Goal: Download file/media

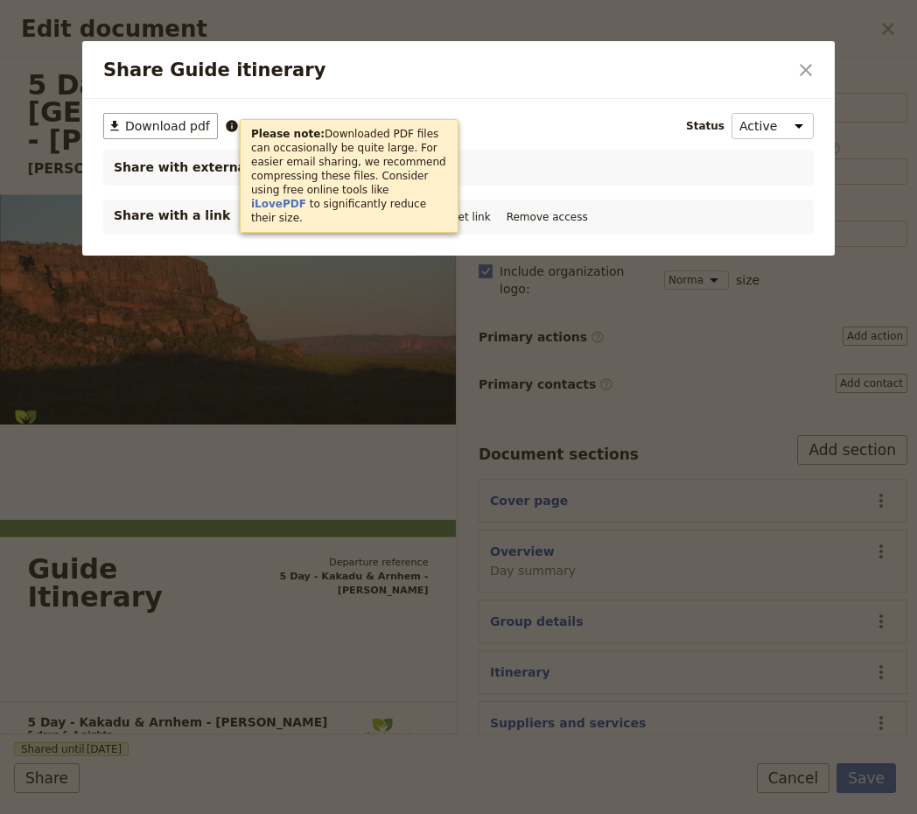
select select "STAFF"
select select "RUN_SHEET"
select select "DEFAULT"
click at [804, 69] on icon "Close dialog" at bounding box center [805, 69] width 21 height 21
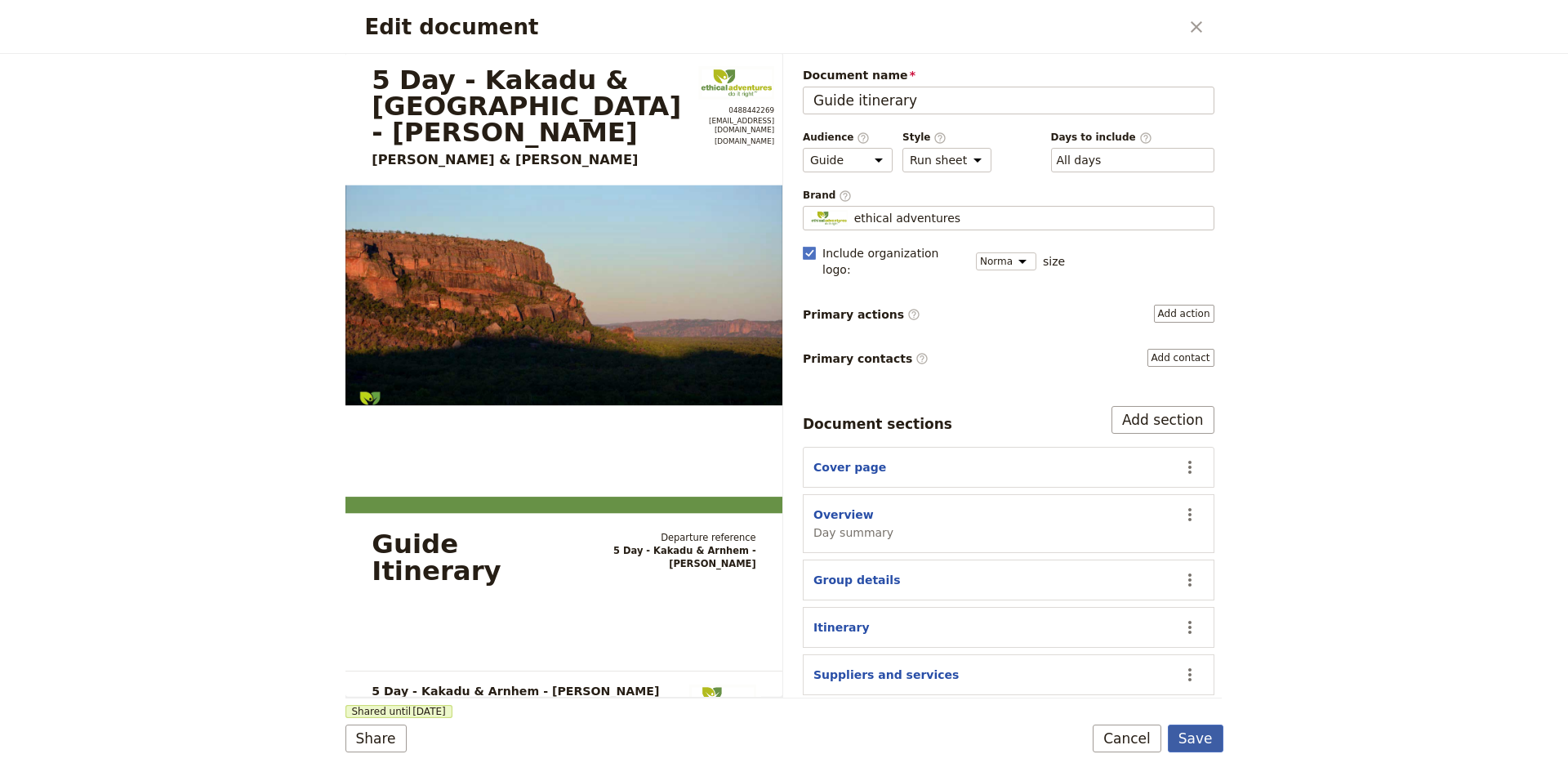
click at [855, 739] on button "Save" at bounding box center [1195, 738] width 55 height 28
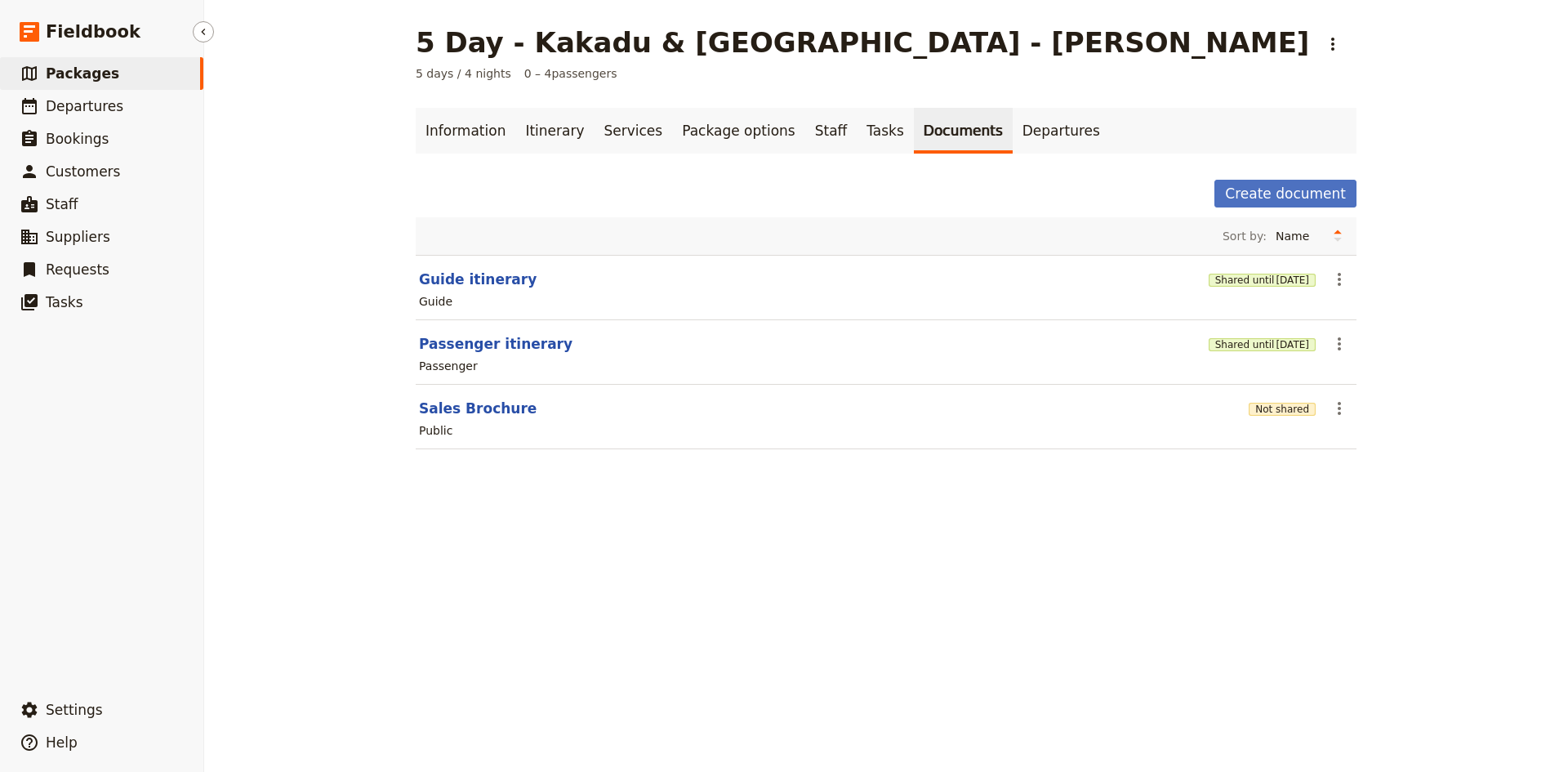
click at [72, 75] on span "Packages" at bounding box center [82, 73] width 74 height 16
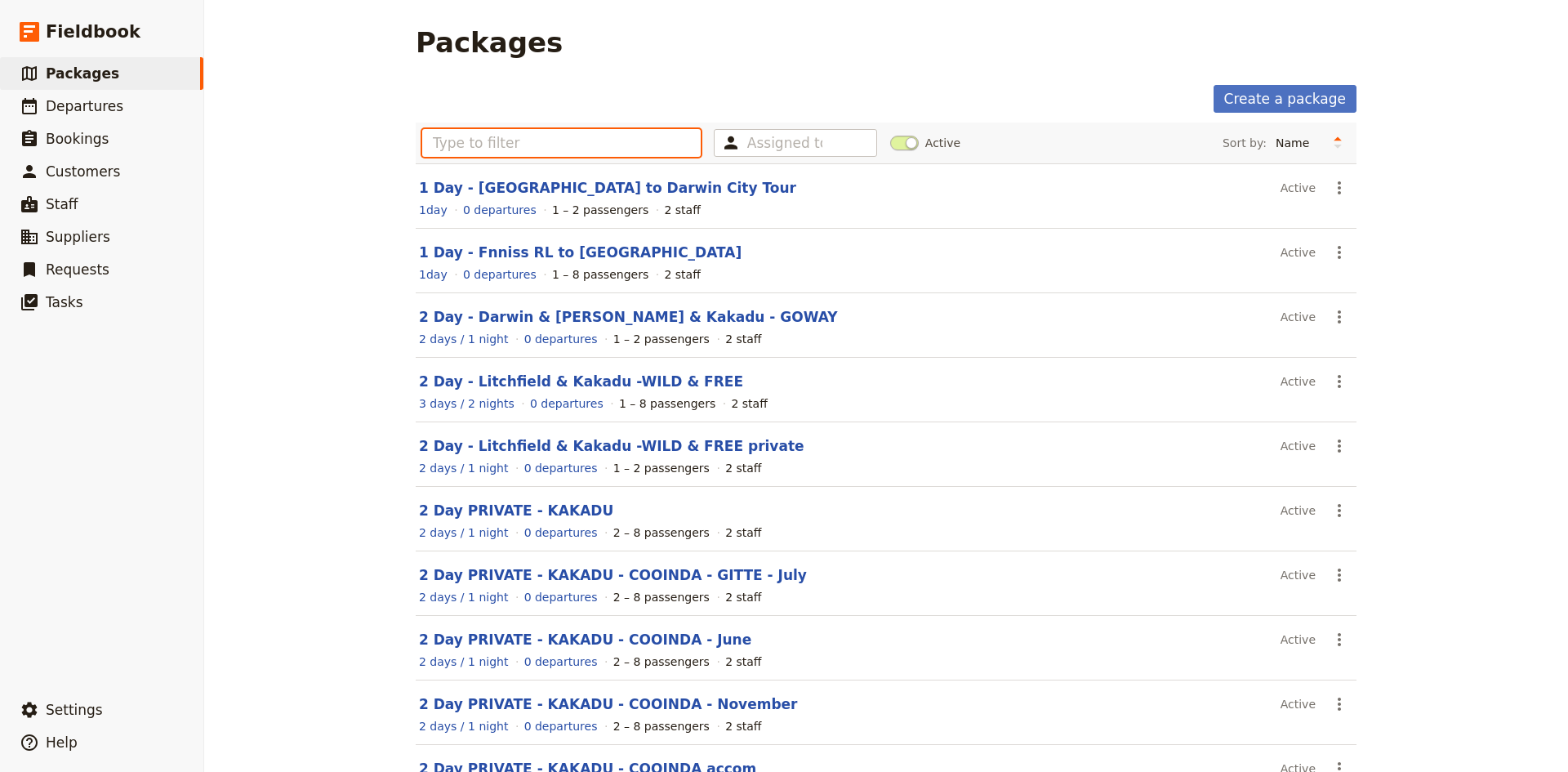
click at [536, 139] on input "text" at bounding box center [561, 143] width 278 height 28
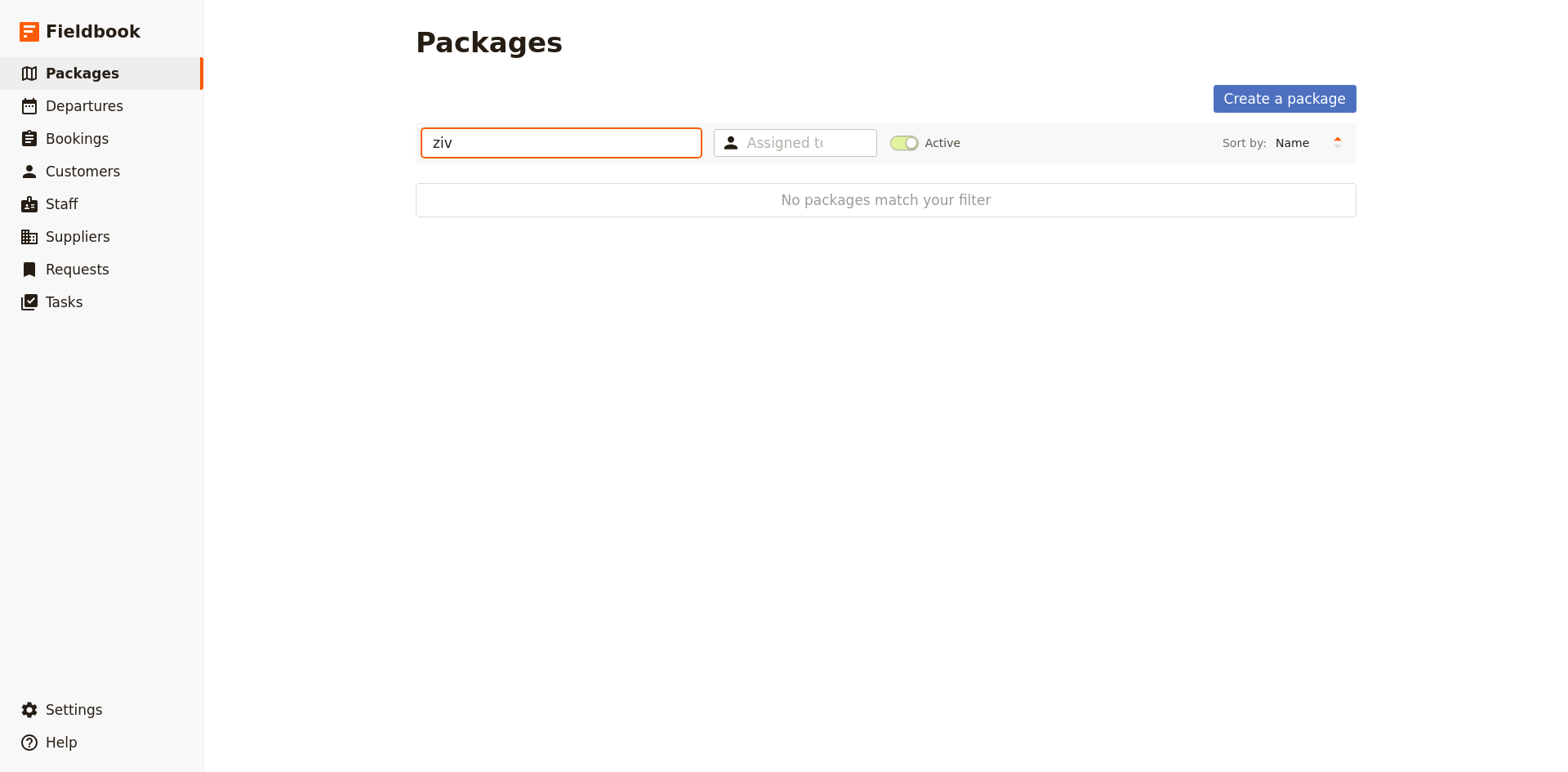
drag, startPoint x: 530, startPoint y: 139, endPoint x: 416, endPoint y: 145, distance: 114.2
click at [422, 146] on input "ziv" at bounding box center [561, 143] width 278 height 28
type input "goway"
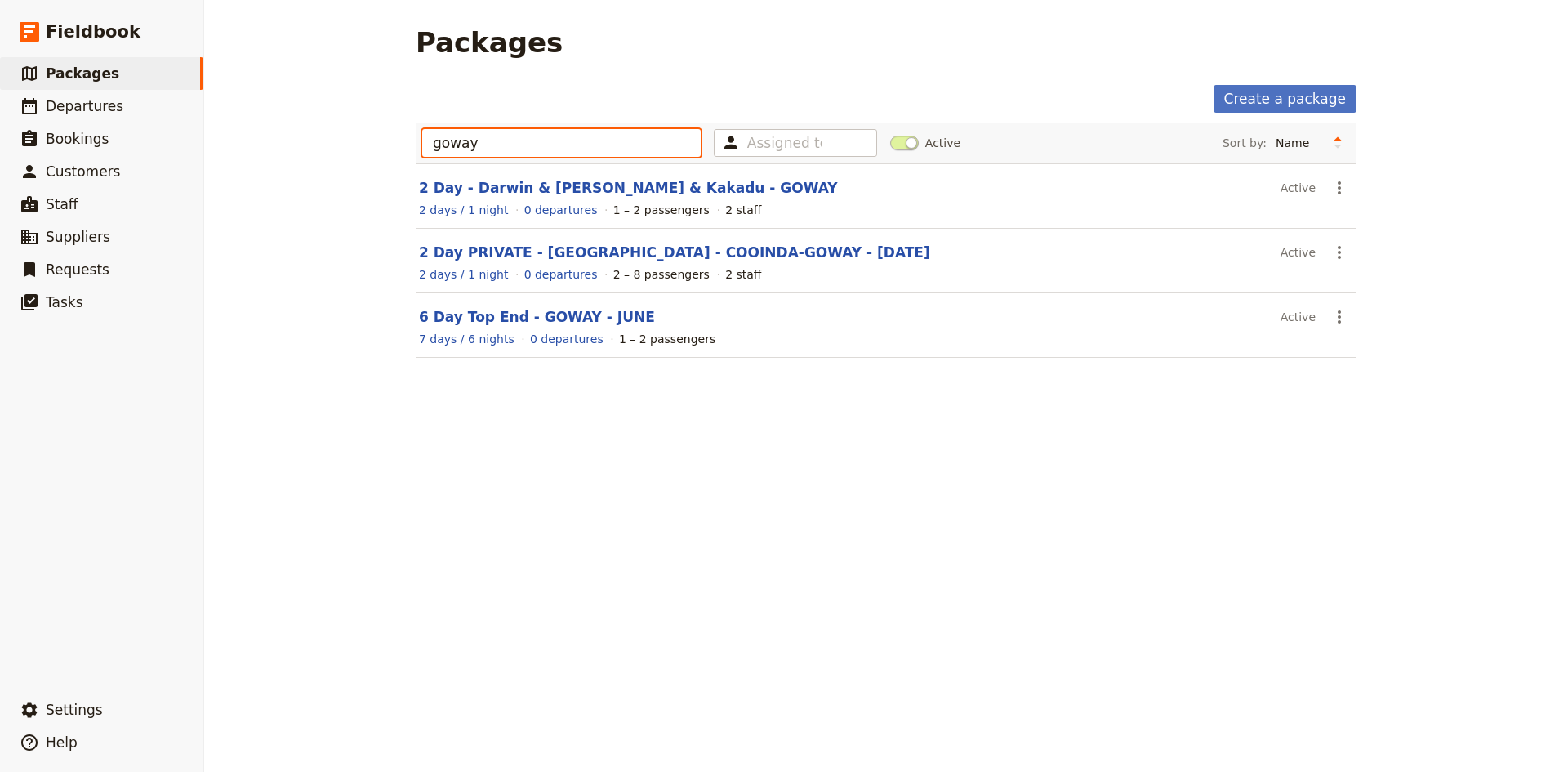
drag, startPoint x: 483, startPoint y: 142, endPoint x: 424, endPoint y: 143, distance: 59.0
click at [424, 143] on input "goway" at bounding box center [561, 143] width 278 height 28
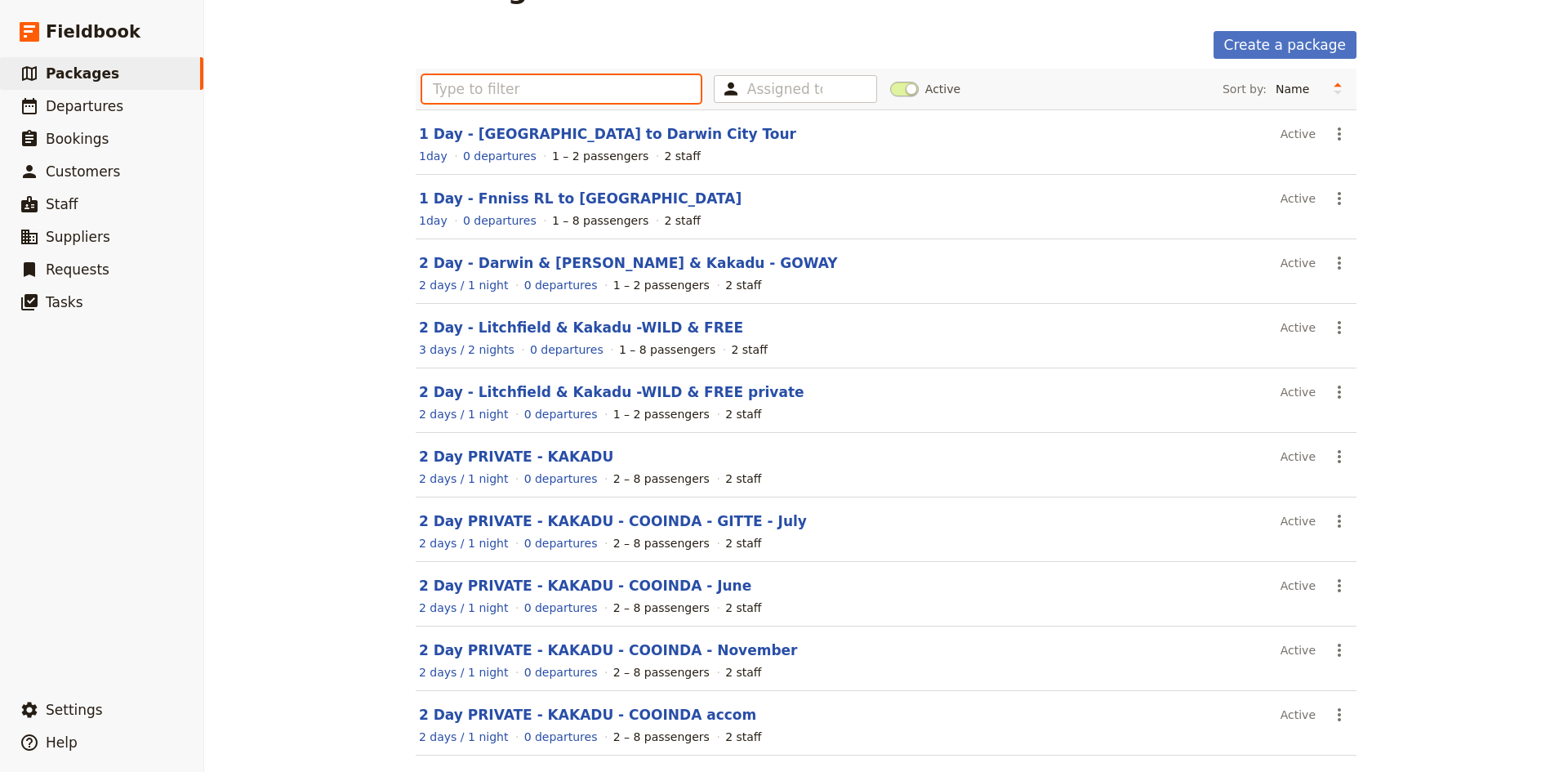
scroll to position [118, 0]
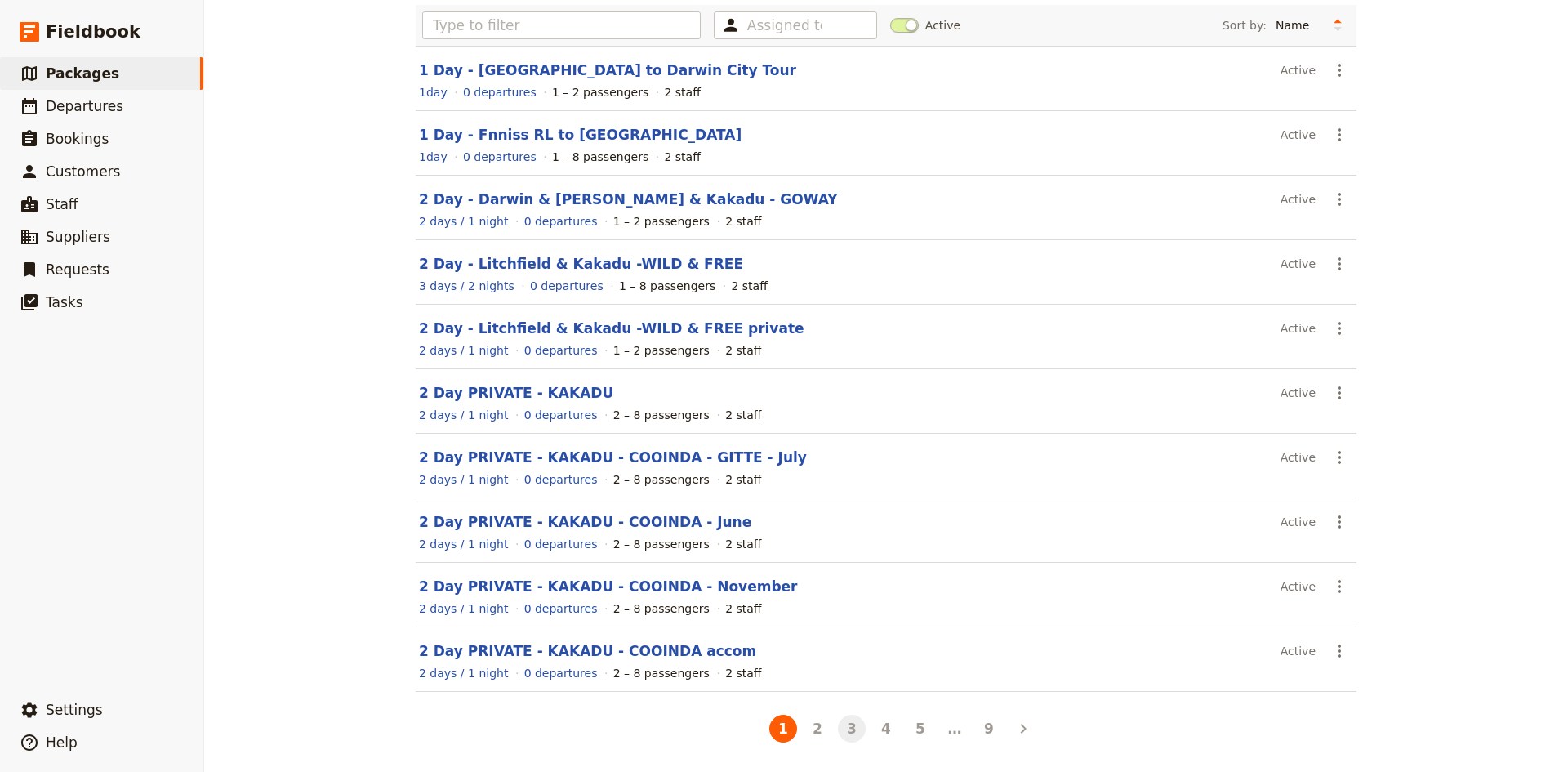
click at [839, 730] on button "3" at bounding box center [852, 729] width 28 height 28
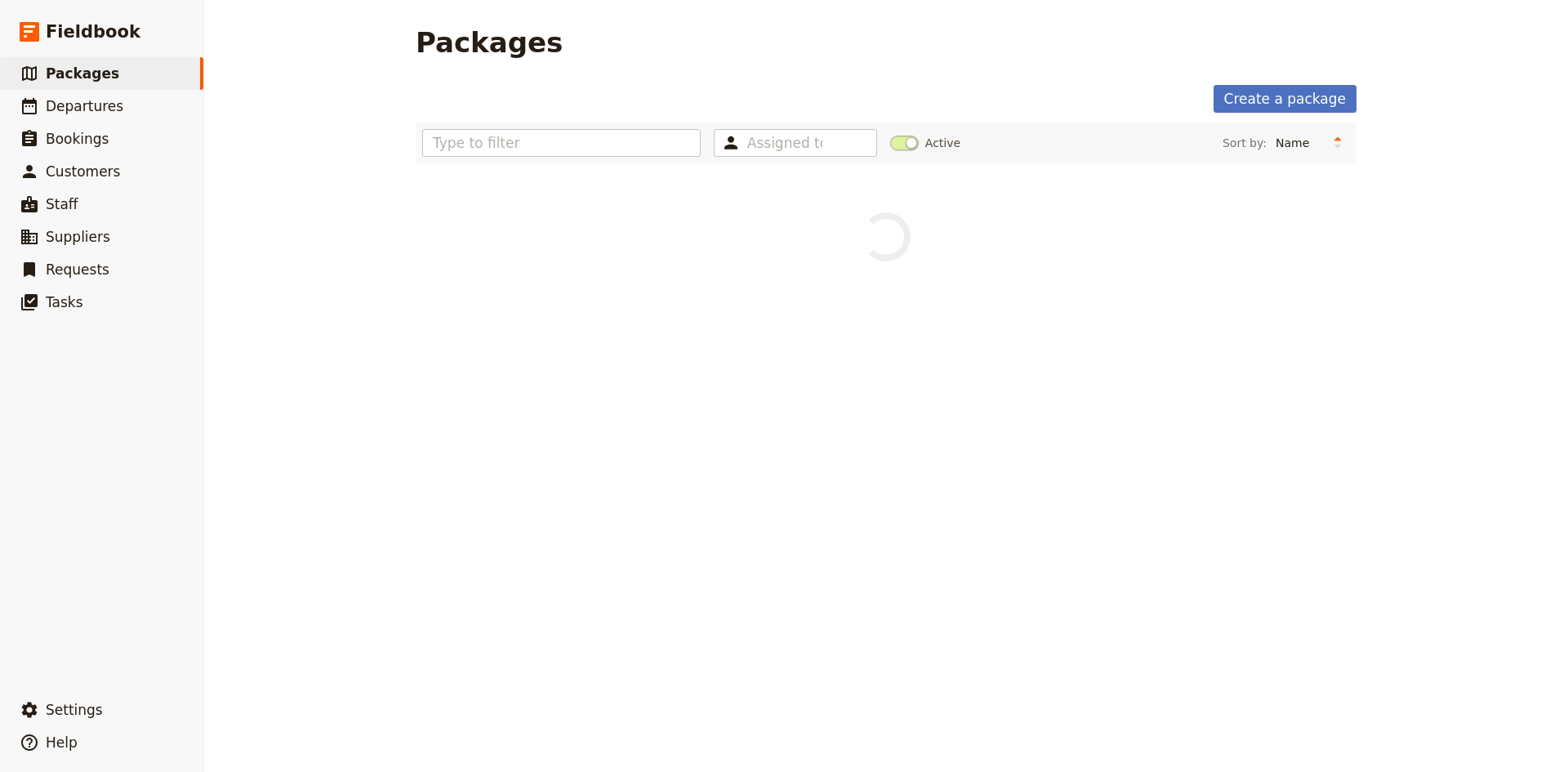
scroll to position [0, 0]
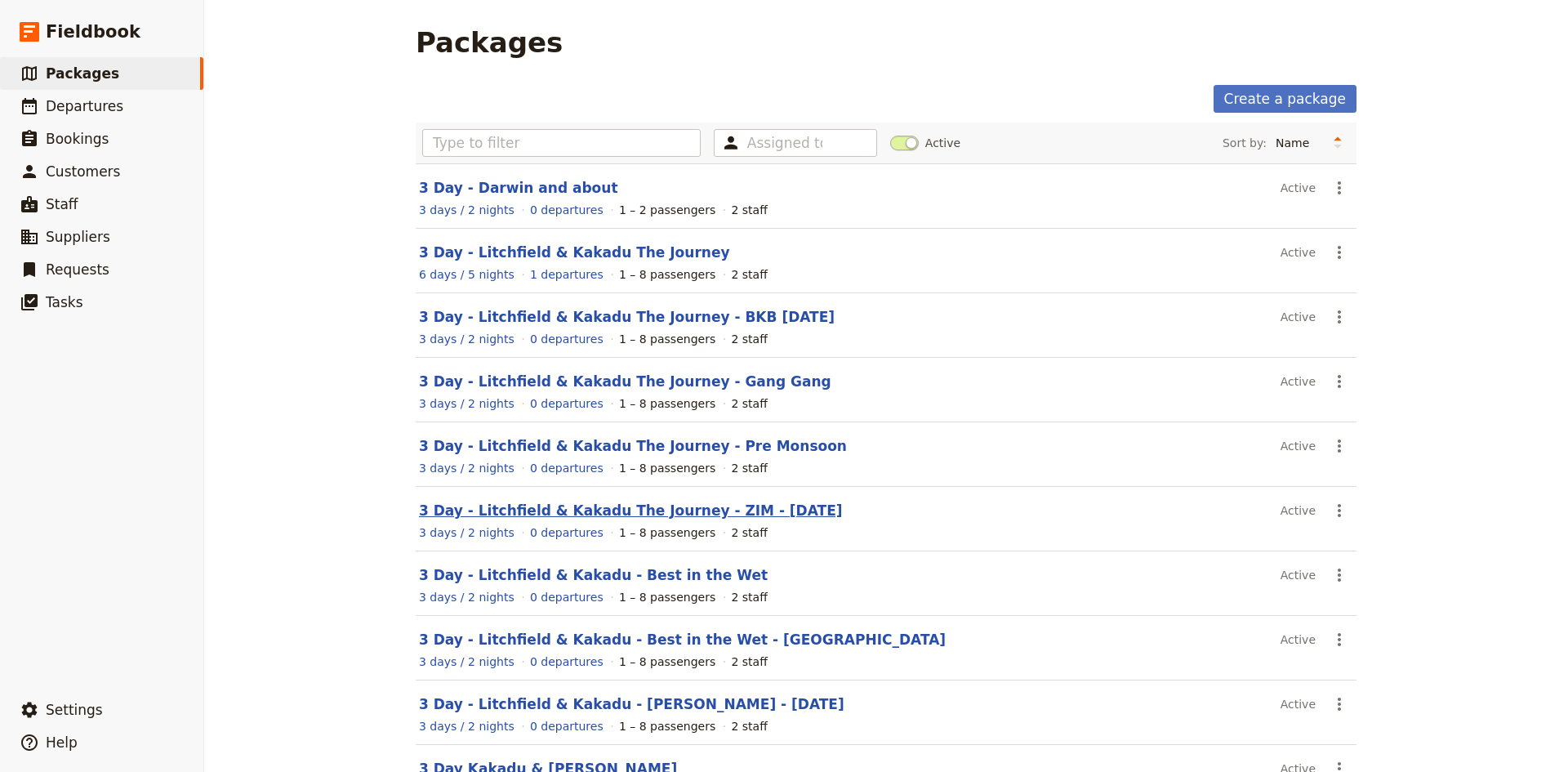
click at [535, 512] on link "3 Day - Litchfield & Kakadu The Journey - ZIM - [DATE]" at bounding box center [631, 510] width 424 height 16
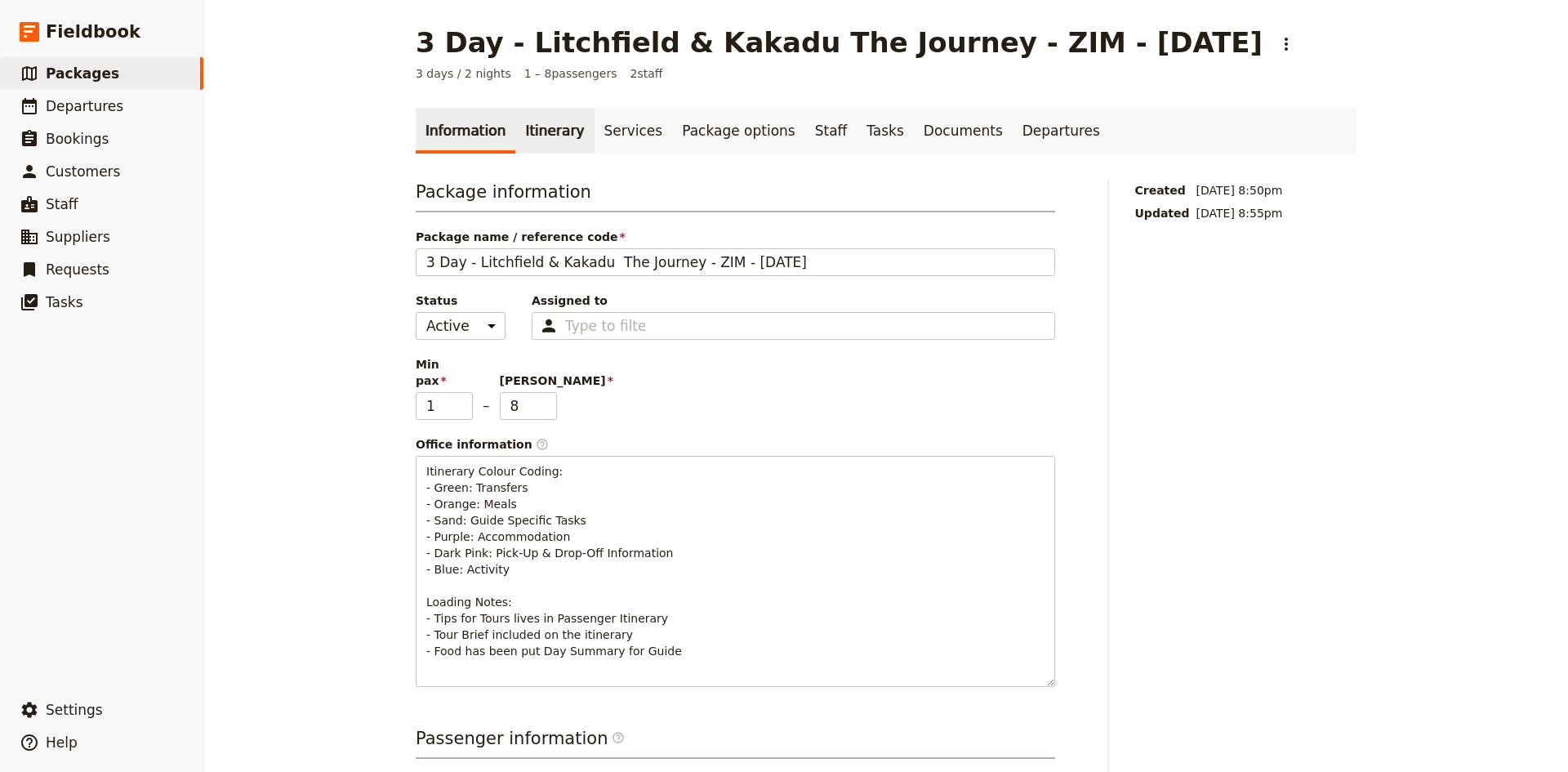
click at [548, 133] on link "Itinerary" at bounding box center [554, 130] width 78 height 46
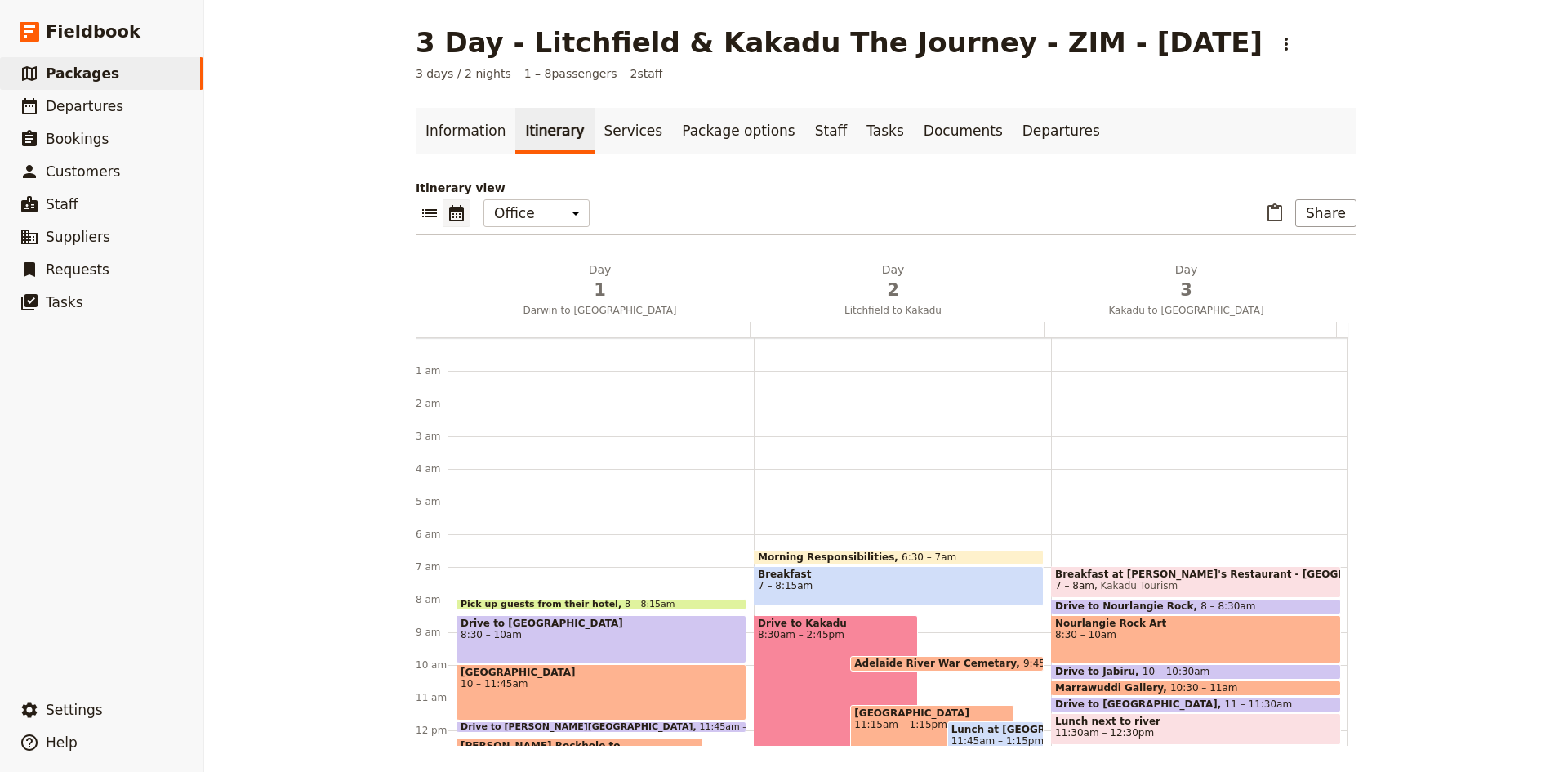
scroll to position [196, 0]
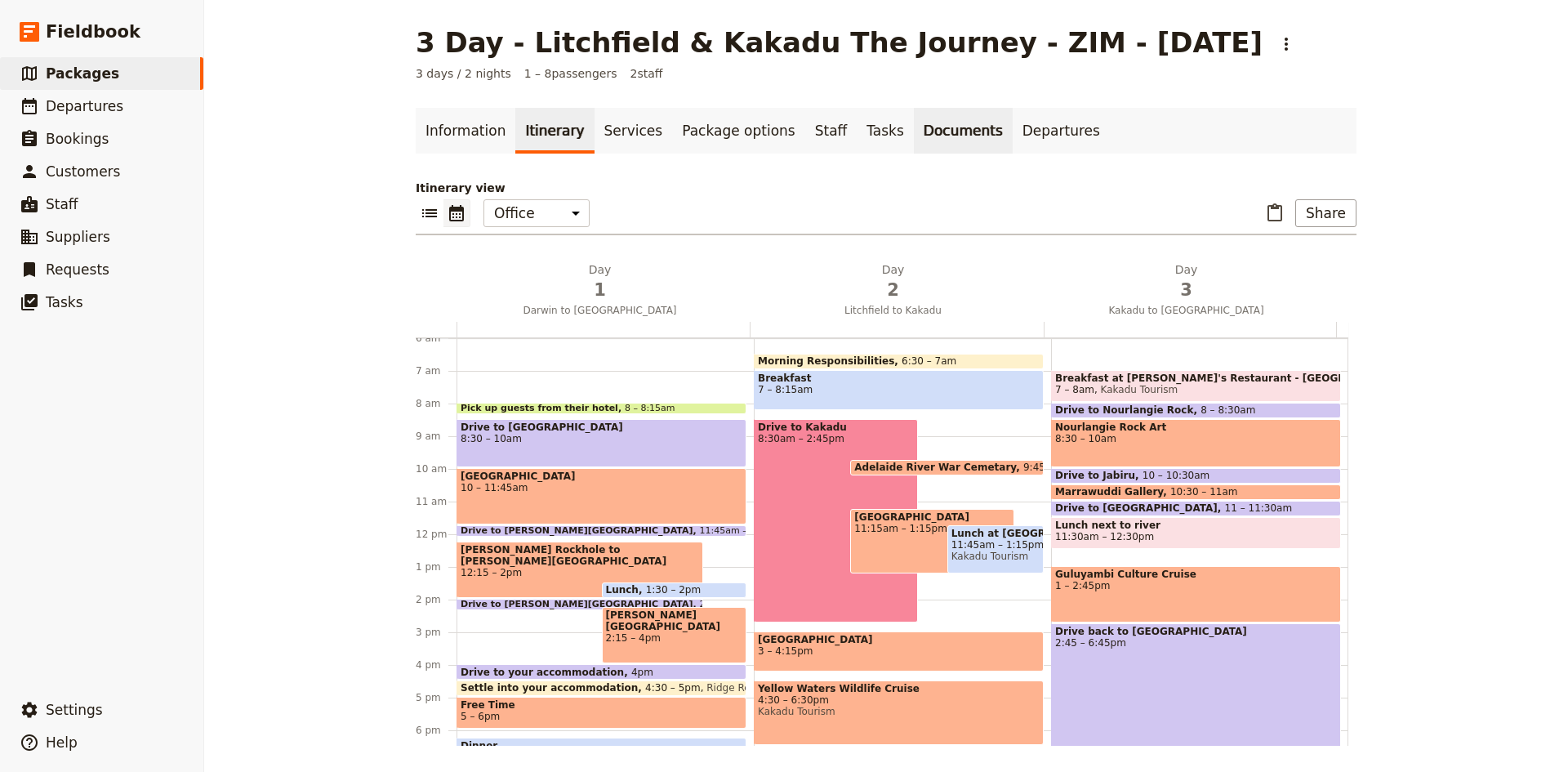
click at [855, 135] on link "Documents" at bounding box center [963, 130] width 99 height 46
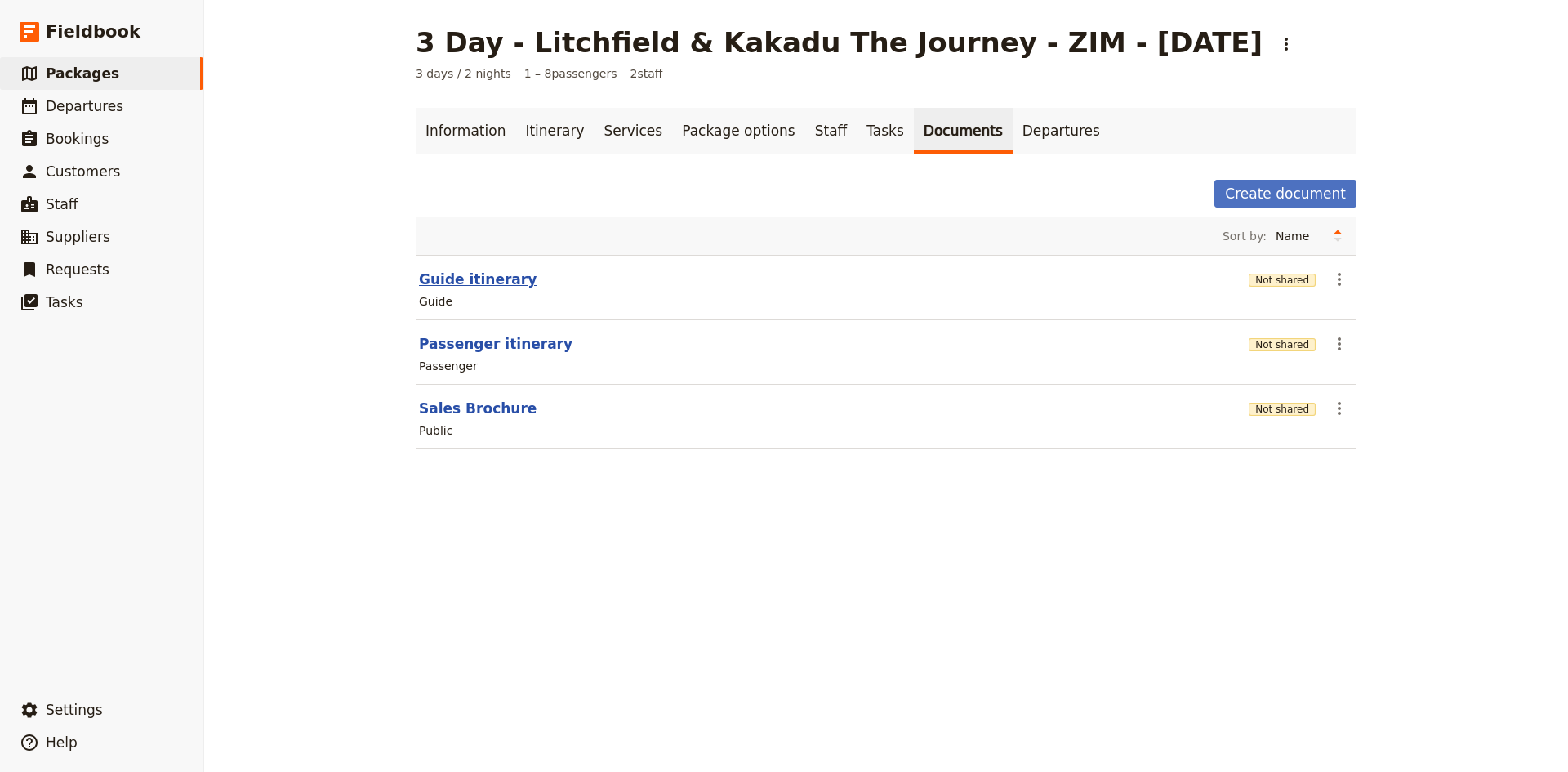
click at [479, 282] on button "Guide itinerary" at bounding box center [478, 279] width 118 height 20
select select "STAFF"
select select "RUN_SHEET"
select select "DEFAULT"
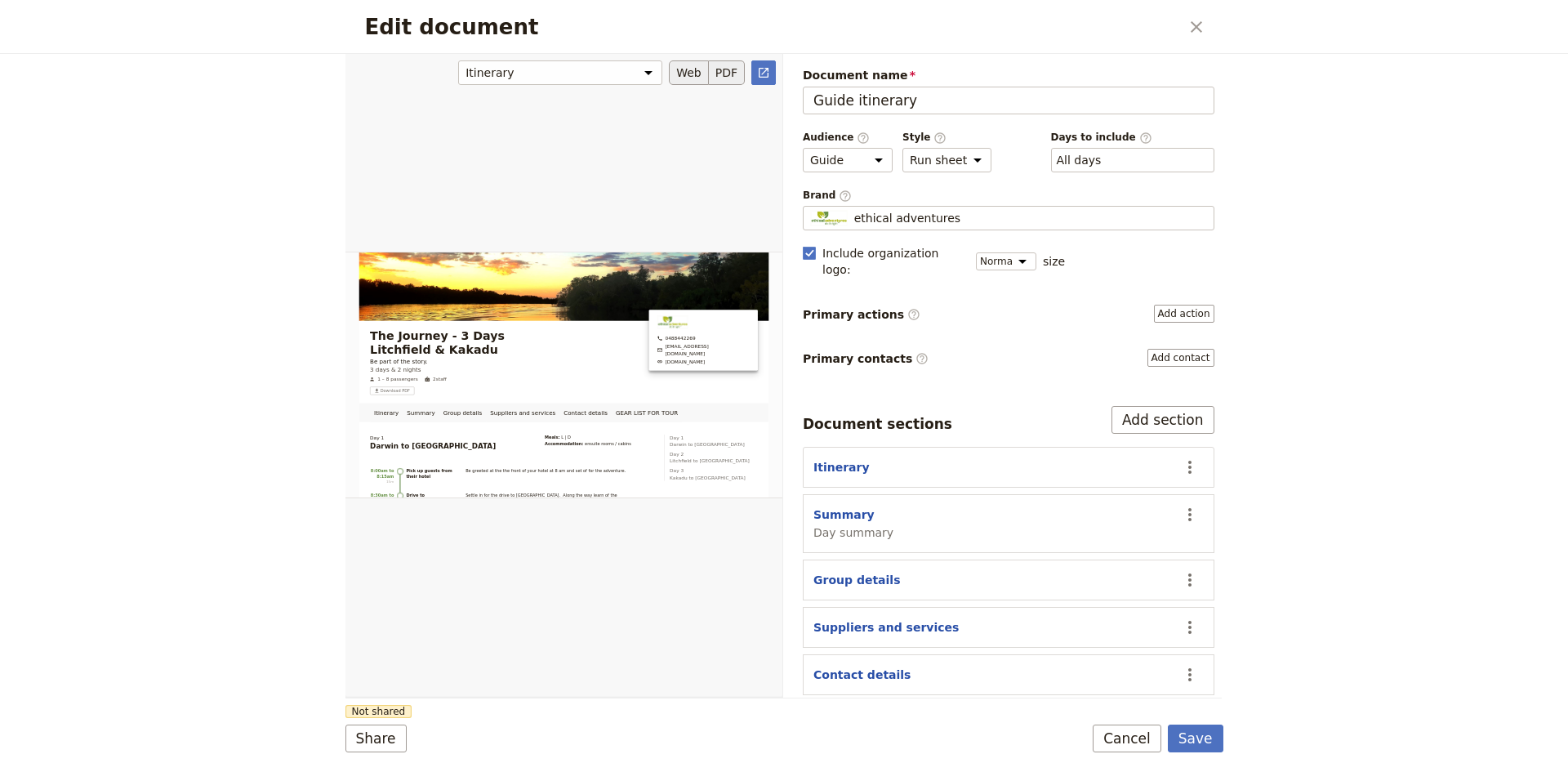
click at [722, 74] on button "PDF" at bounding box center [726, 73] width 35 height 24
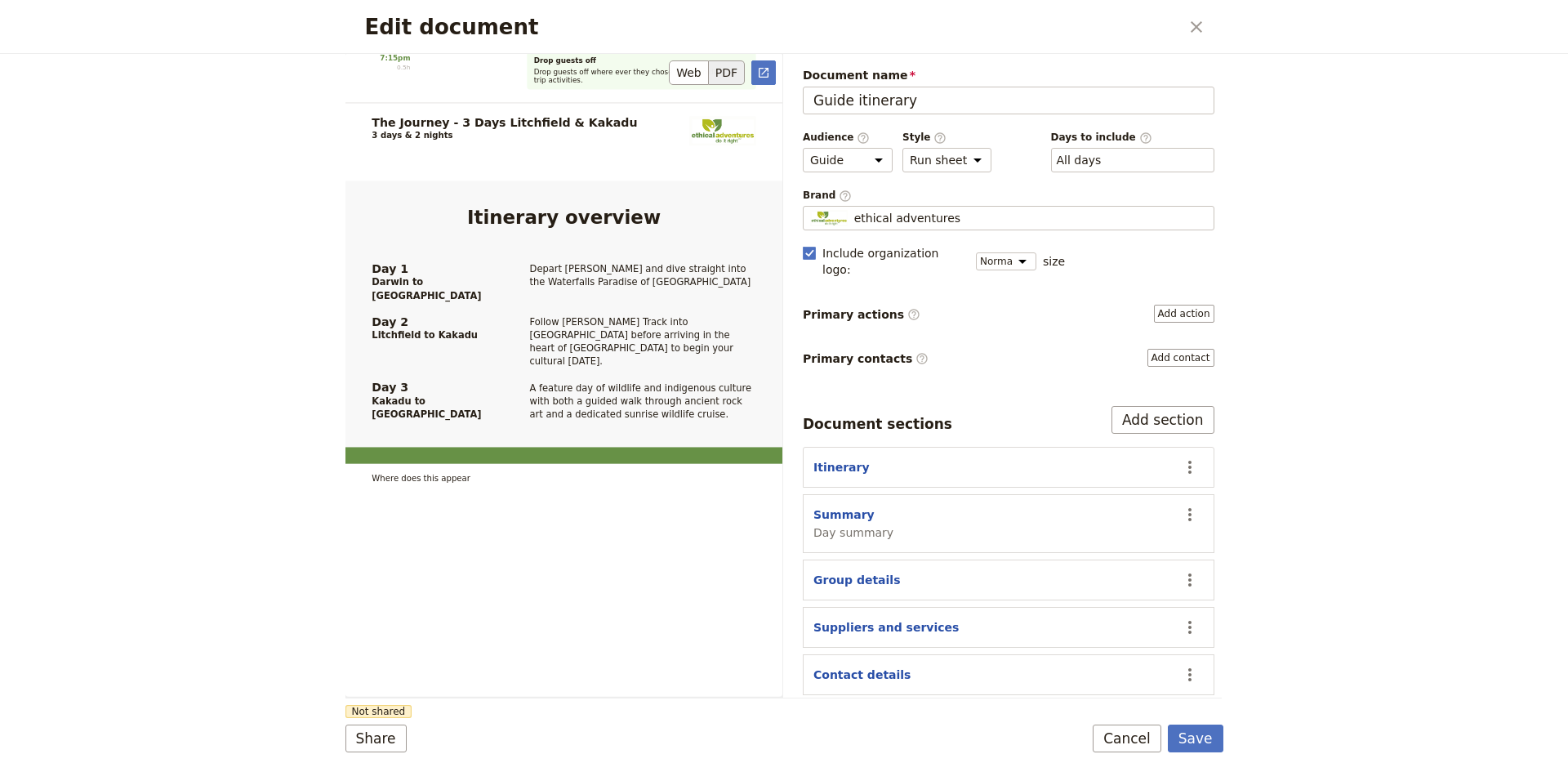
scroll to position [4492, 0]
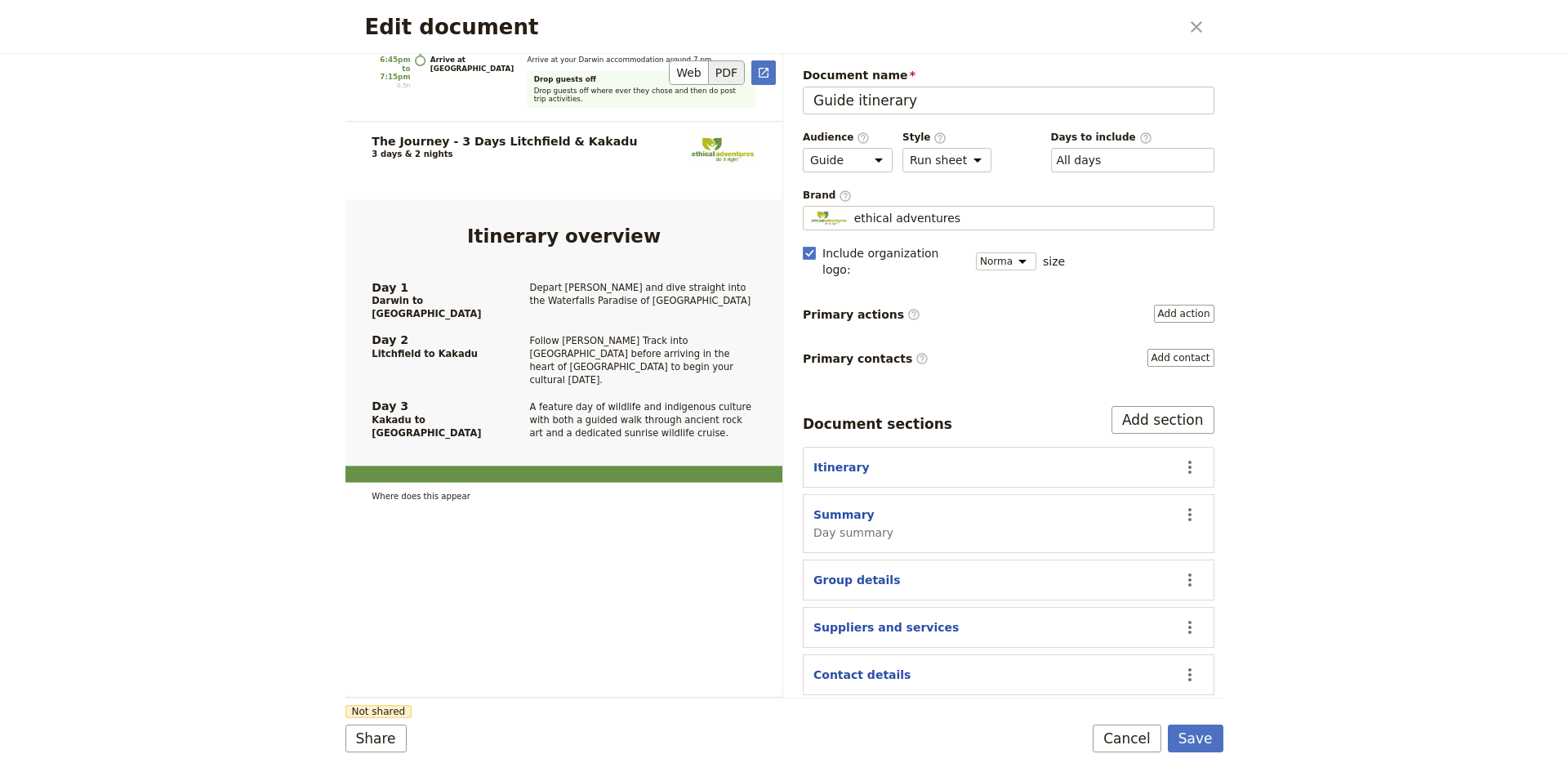
click at [725, 75] on button "PDF" at bounding box center [726, 73] width 35 height 24
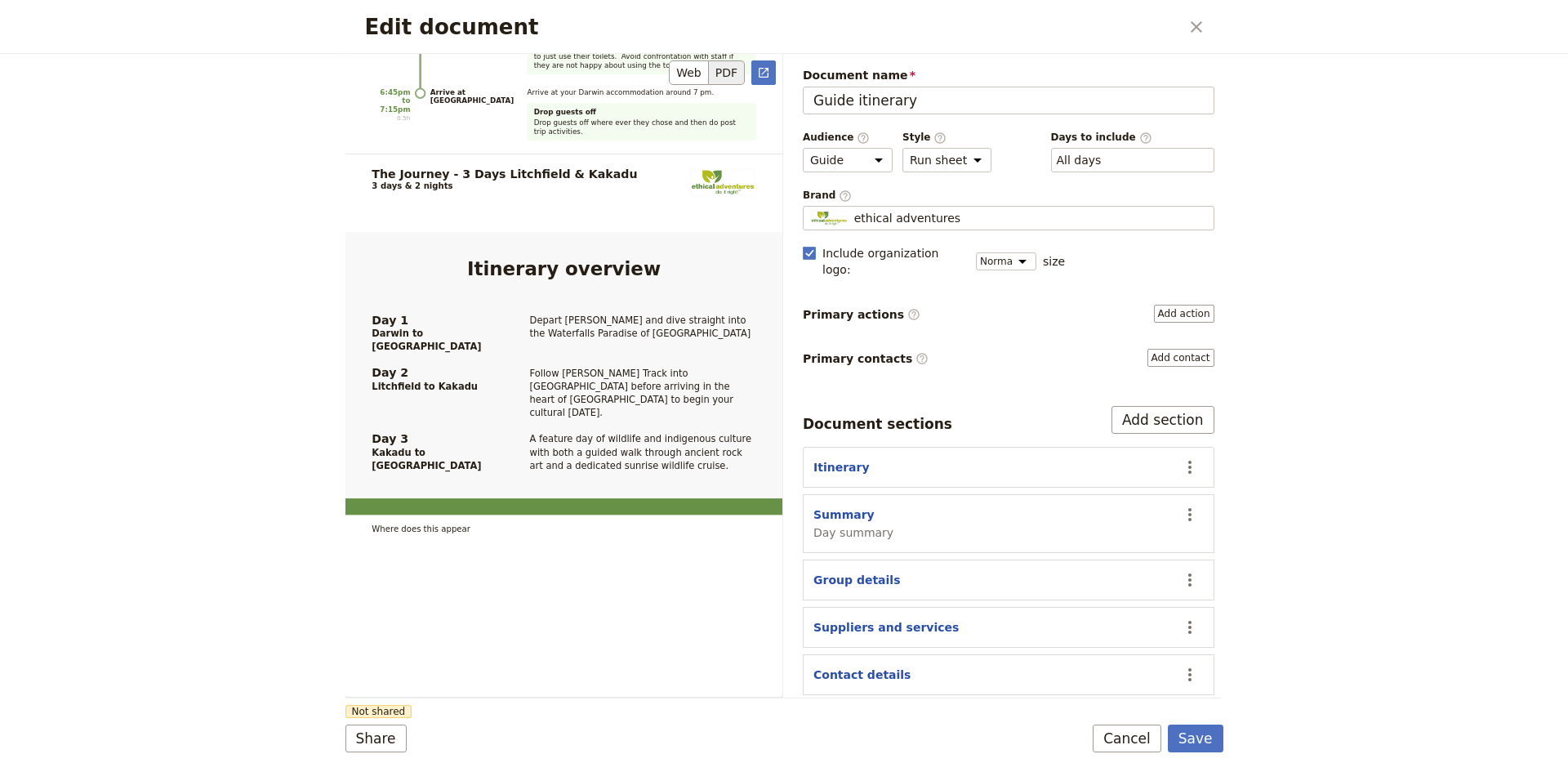
scroll to position [4410, 0]
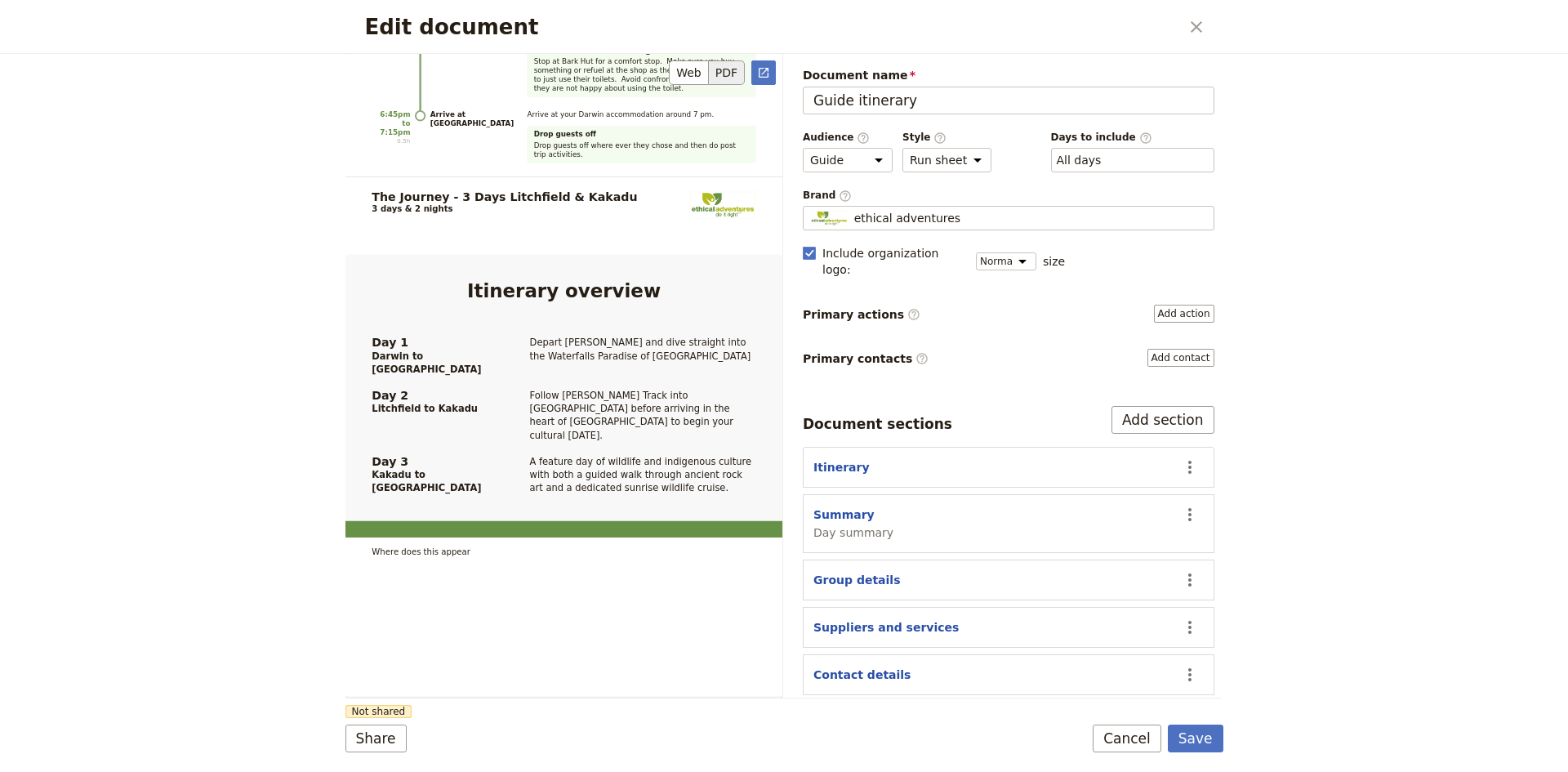
click at [732, 64] on button "PDF" at bounding box center [726, 73] width 35 height 24
click at [368, 740] on button "Share" at bounding box center [376, 738] width 62 height 28
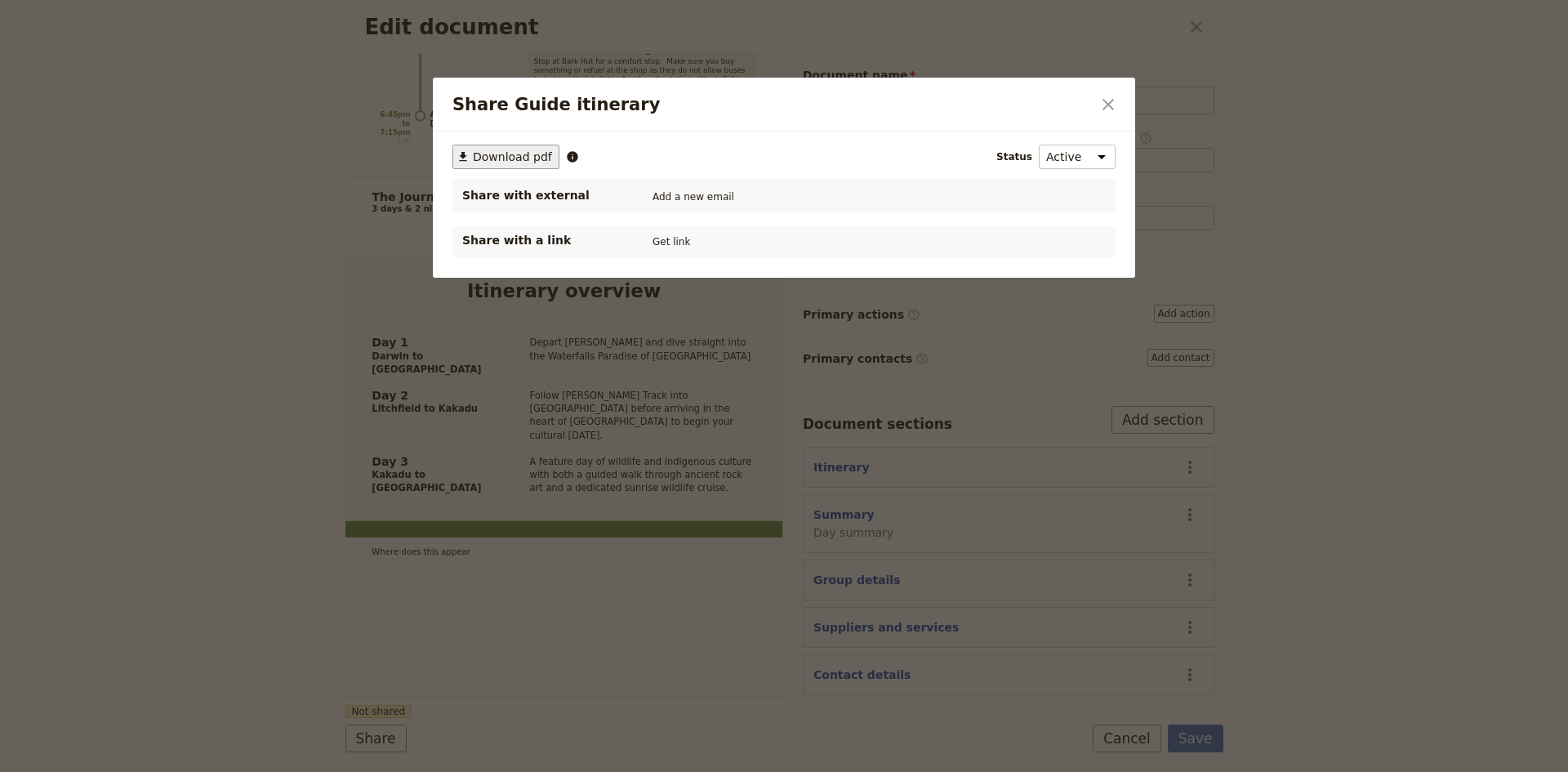
click at [521, 157] on span "Download pdf" at bounding box center [512, 156] width 79 height 16
